Goal: Complete application form

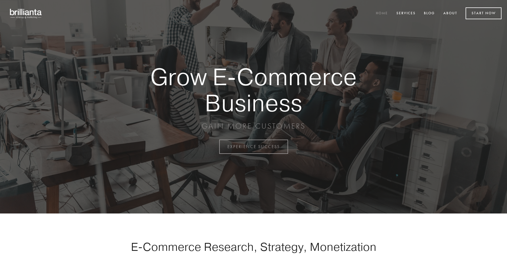
scroll to position [1439, 0]
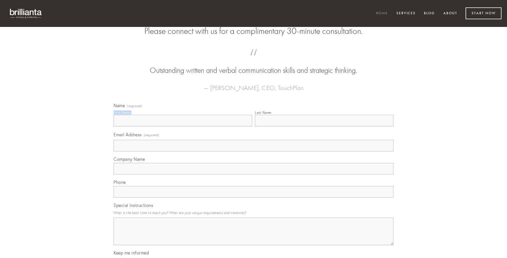
type input "[PERSON_NAME]"
click at [324, 126] on input "Last Name" at bounding box center [324, 121] width 139 height 12
type input "[PERSON_NAME]"
click at [254, 151] on input "Email Address (required)" at bounding box center [254, 146] width 280 height 12
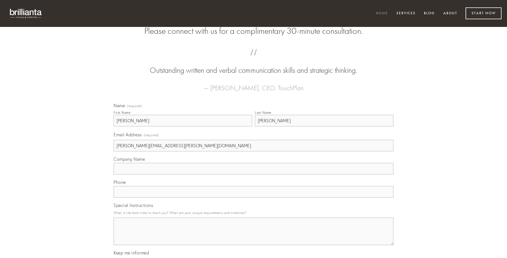
type input "[PERSON_NAME][EMAIL_ADDRESS][PERSON_NAME][DOMAIN_NAME]"
click at [254, 174] on input "Company Name" at bounding box center [254, 169] width 280 height 12
type input "tersus"
click at [254, 197] on input "text" at bounding box center [254, 192] width 280 height 12
click at [254, 236] on textarea "Special Instructions" at bounding box center [254, 230] width 280 height 27
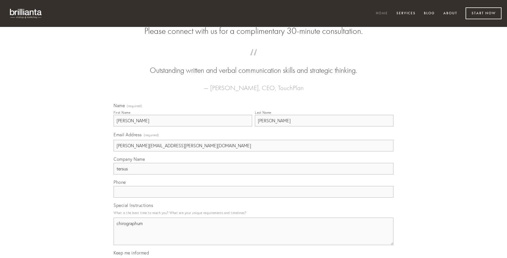
type textarea "chirographum"
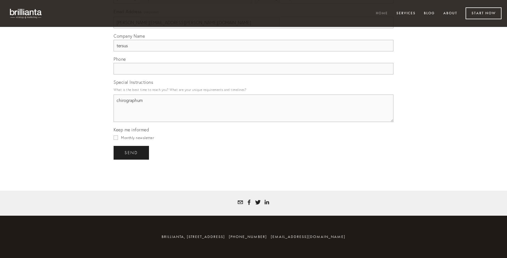
click at [132, 152] on span "send" at bounding box center [131, 152] width 13 height 5
